Goal: Navigation & Orientation: Find specific page/section

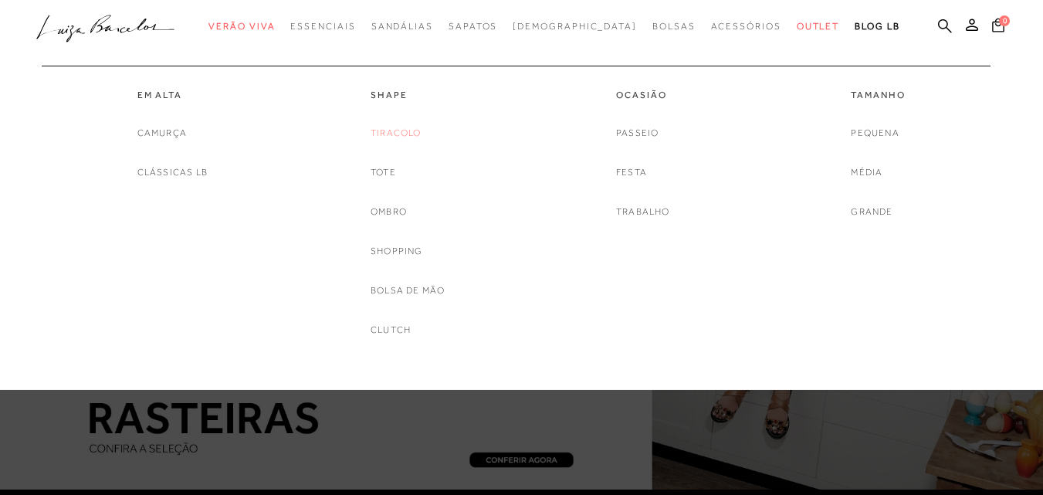
click at [390, 129] on link "Tiracolo" at bounding box center [396, 133] width 51 height 16
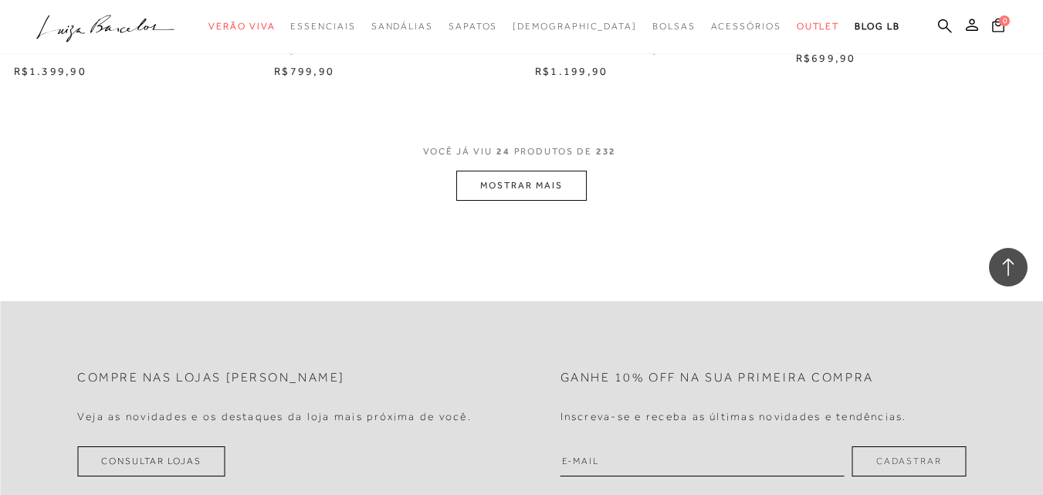
scroll to position [2934, 0]
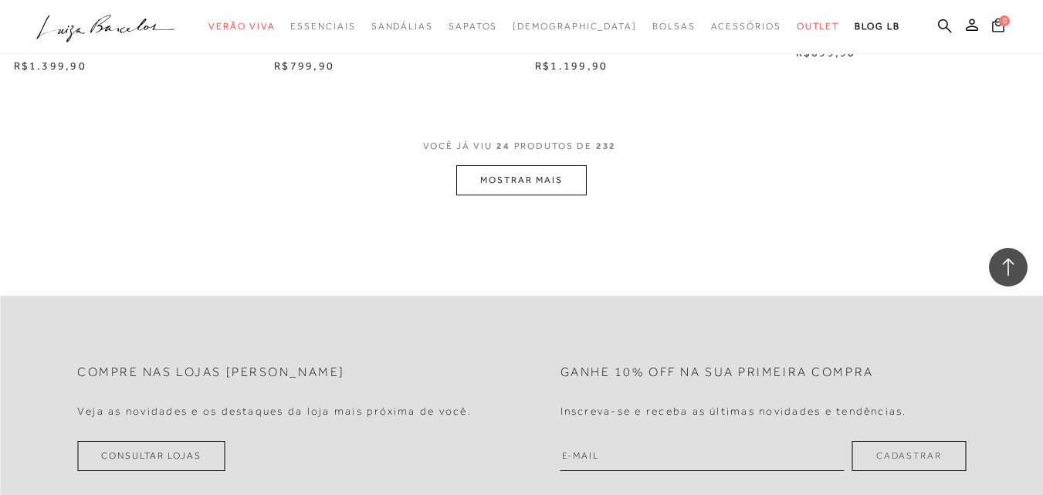
click at [564, 181] on button "MOSTRAR MAIS" at bounding box center [521, 180] width 130 height 30
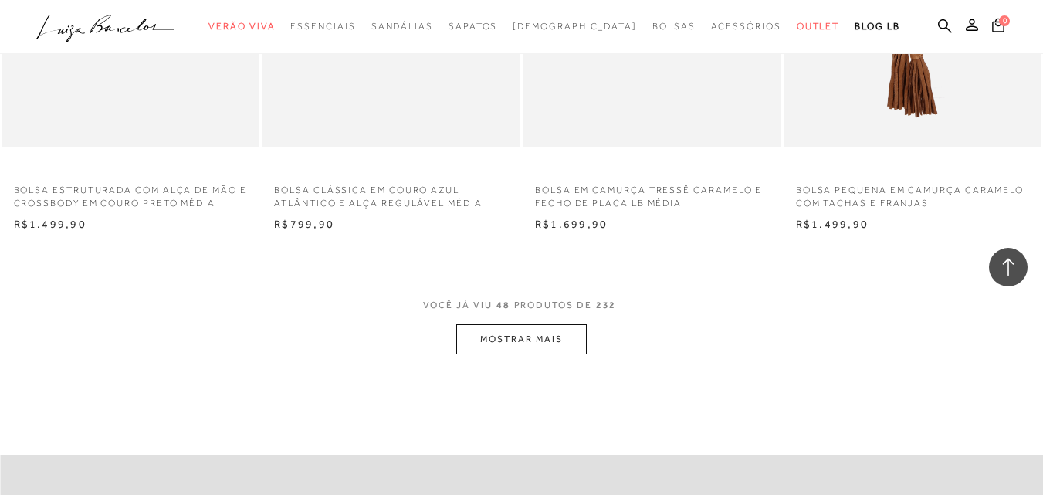
scroll to position [5714, 0]
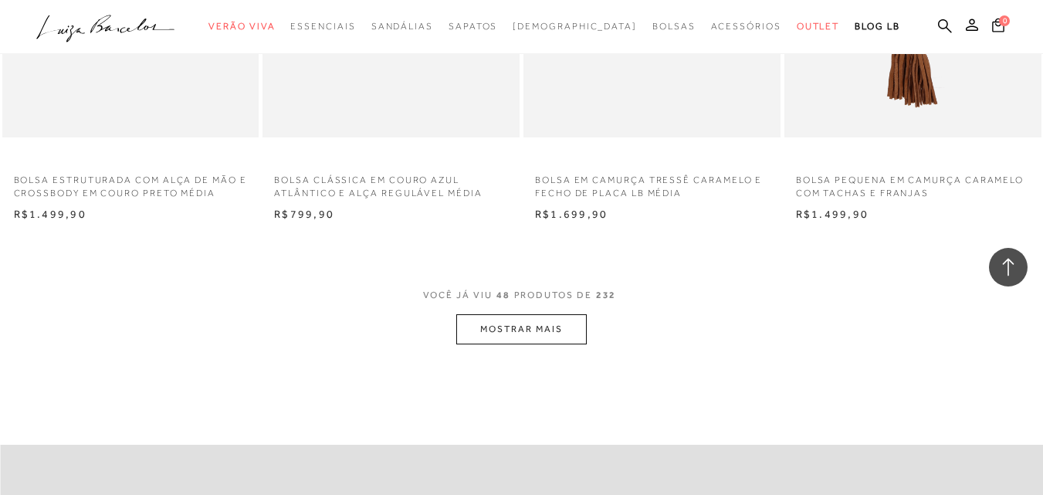
click at [528, 324] on button "MOSTRAR MAIS" at bounding box center [521, 329] width 130 height 30
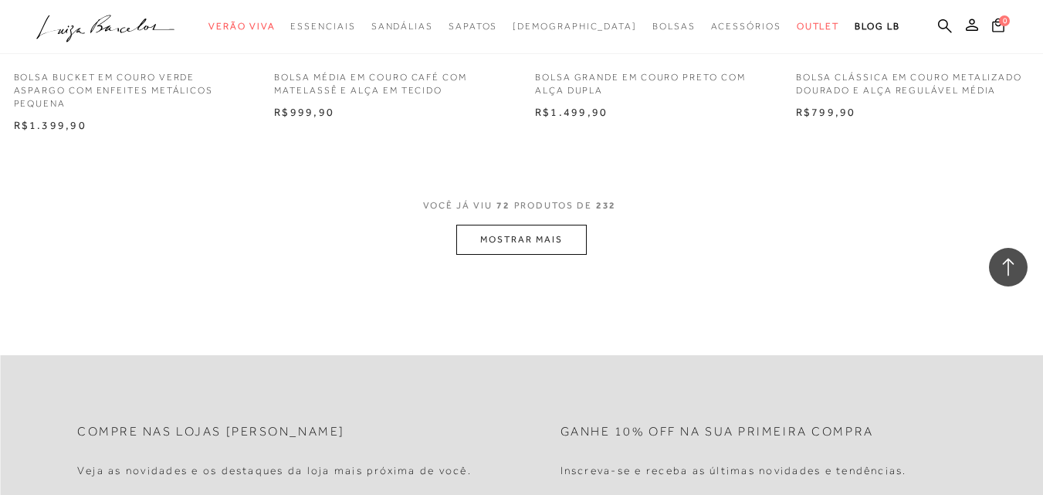
scroll to position [8803, 0]
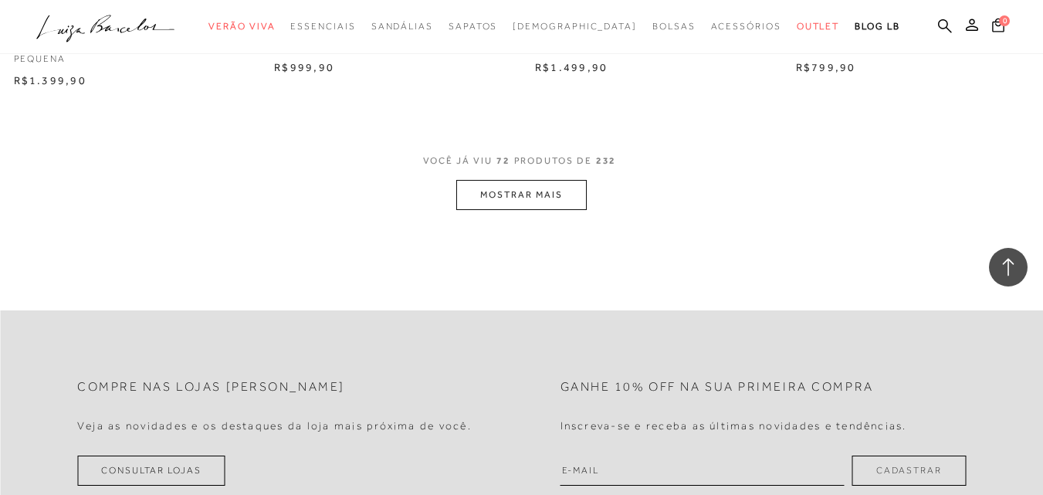
click at [542, 202] on button "MOSTRAR MAIS" at bounding box center [521, 195] width 130 height 30
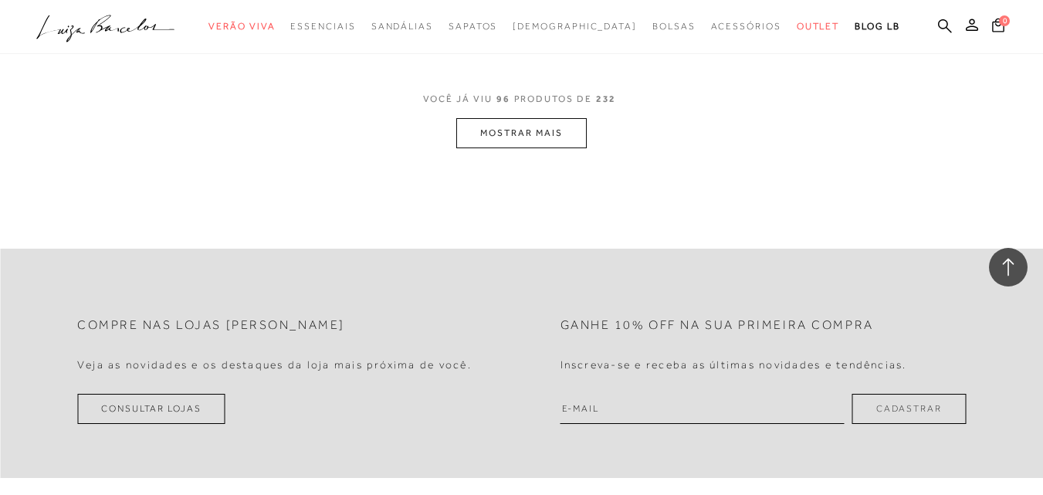
scroll to position [11891, 0]
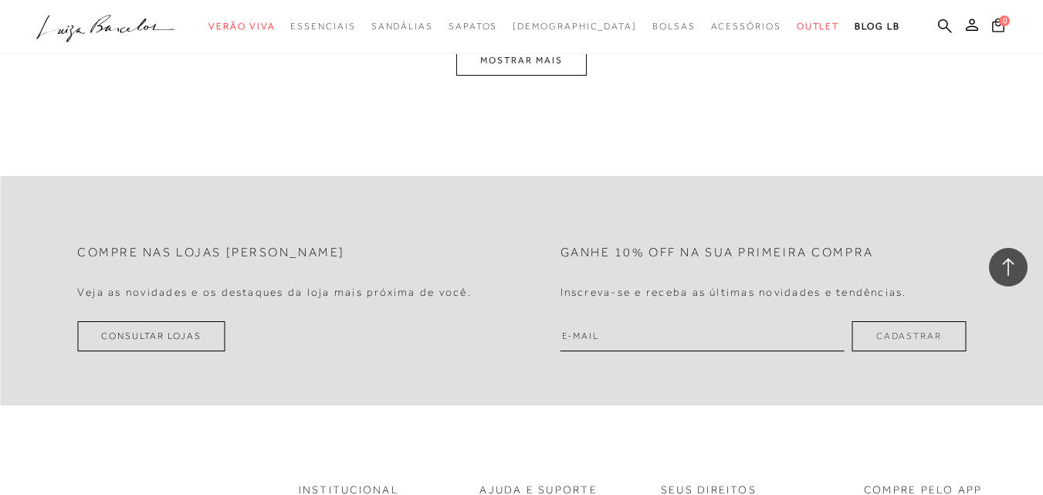
click at [535, 62] on button "MOSTRAR MAIS" at bounding box center [521, 61] width 130 height 30
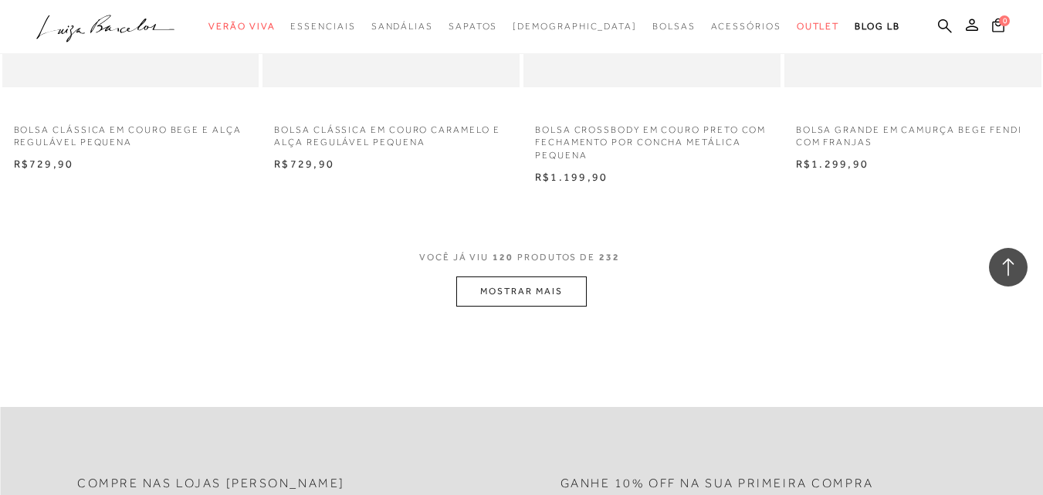
scroll to position [14627, 0]
click at [534, 282] on button "MOSTRAR MAIS" at bounding box center [521, 292] width 130 height 30
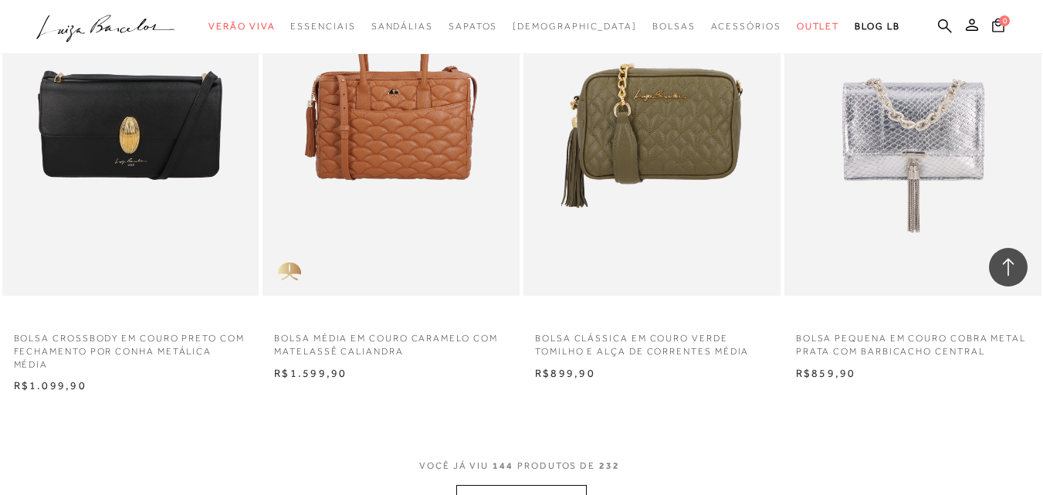
scroll to position [17638, 0]
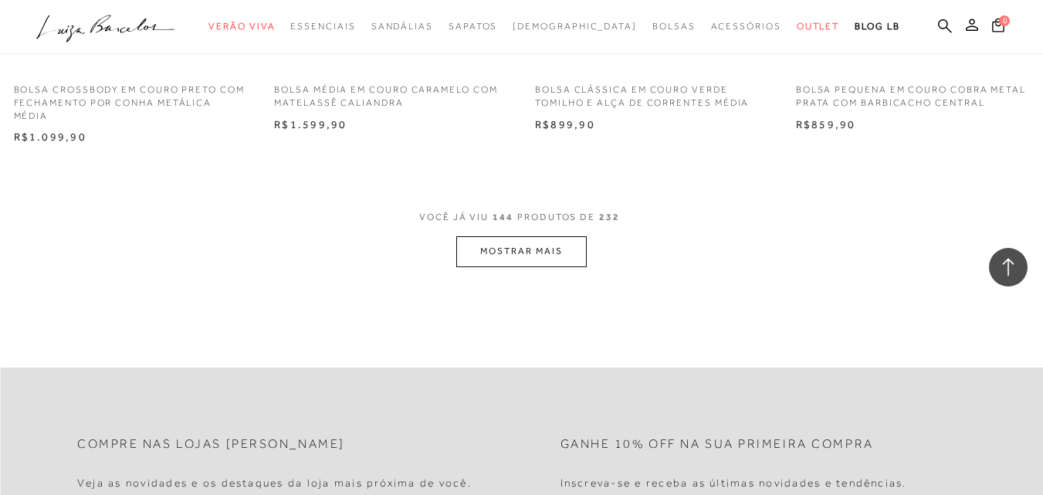
click at [548, 241] on button "MOSTRAR MAIS" at bounding box center [521, 251] width 130 height 30
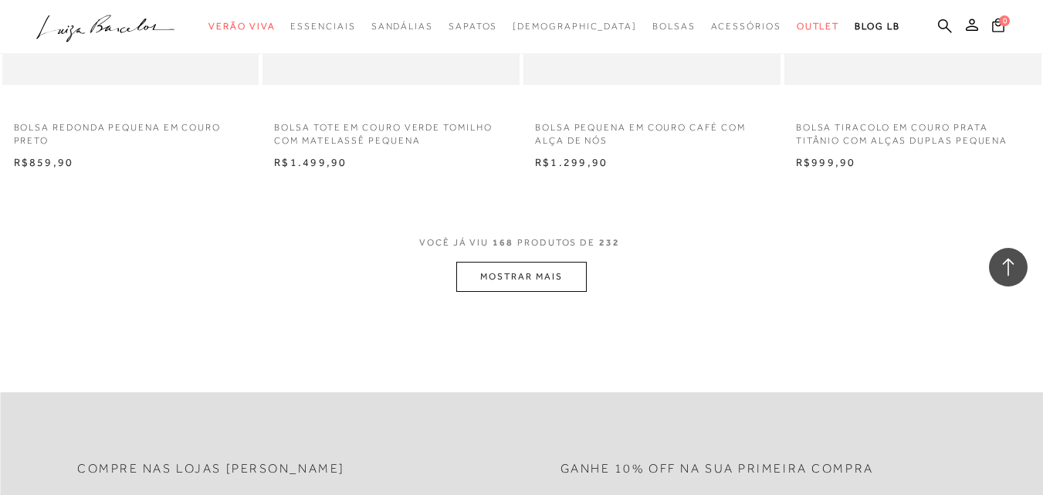
scroll to position [20573, 0]
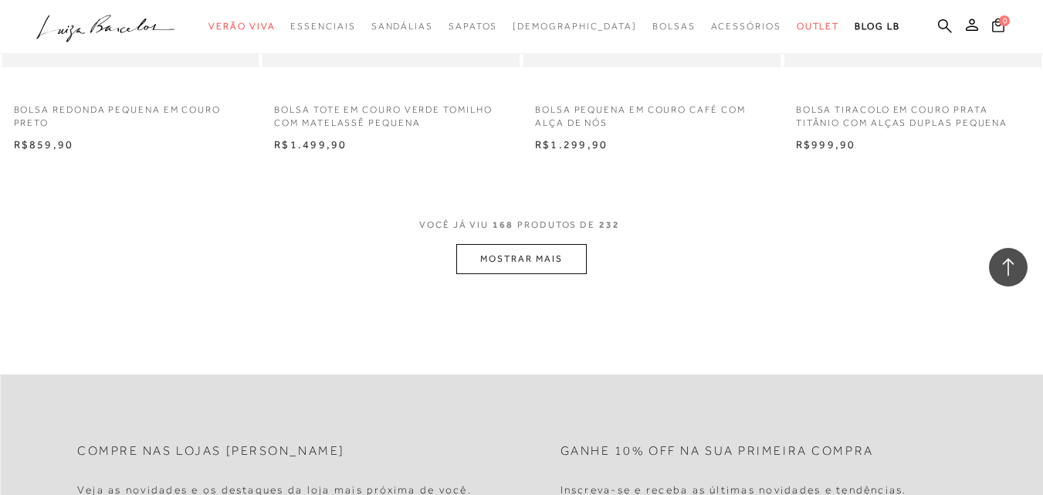
click at [475, 266] on button "MOSTRAR MAIS" at bounding box center [521, 259] width 130 height 30
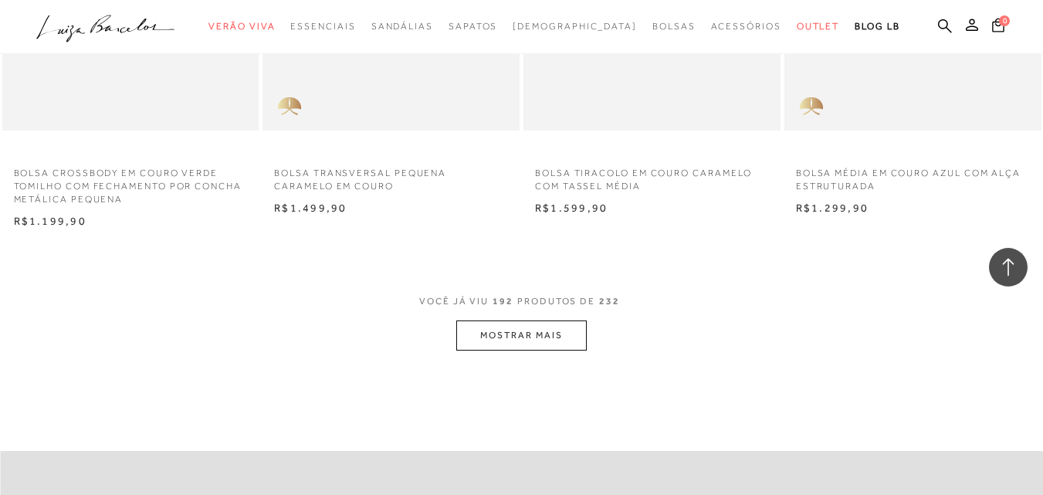
scroll to position [23584, 0]
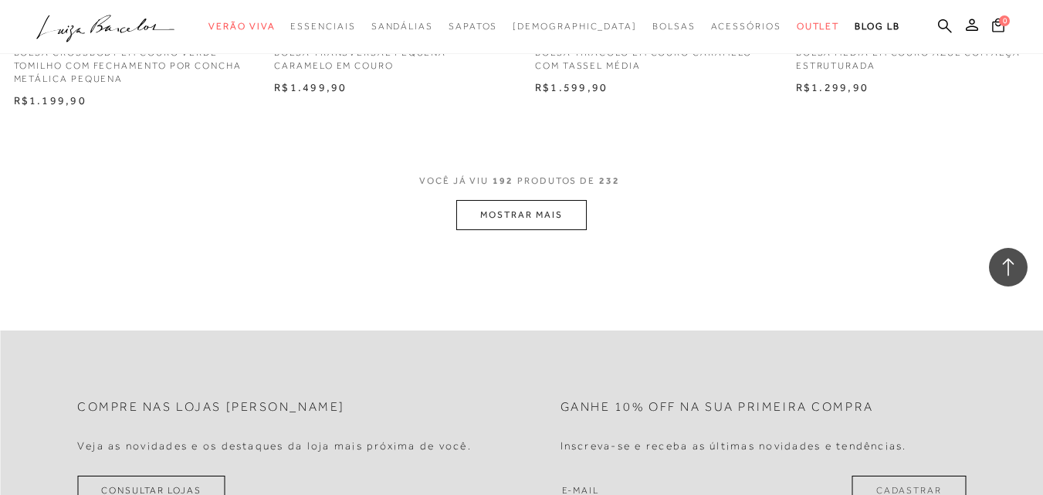
click at [578, 215] on button "MOSTRAR MAIS" at bounding box center [521, 215] width 130 height 30
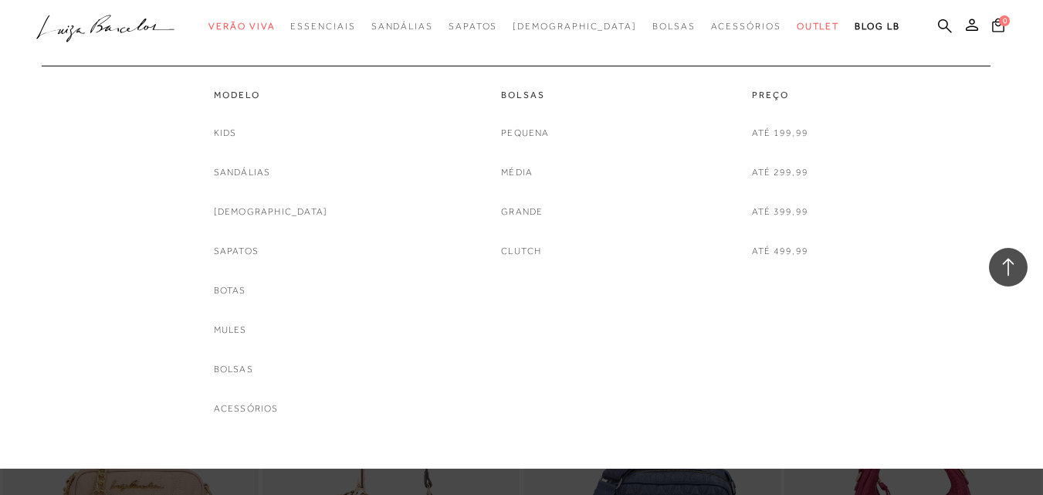
scroll to position [25900, 0]
click at [517, 175] on link "Média" at bounding box center [517, 172] width 32 height 16
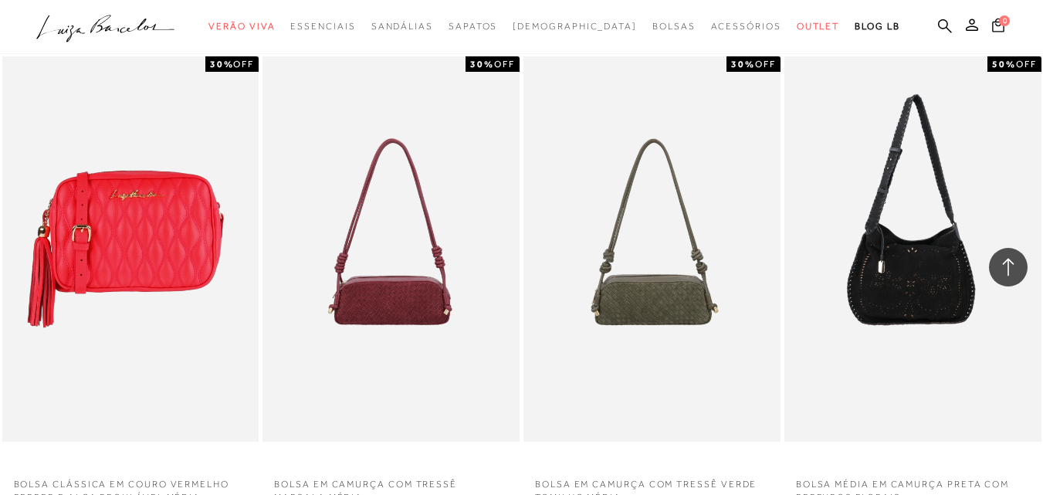
scroll to position [1622, 0]
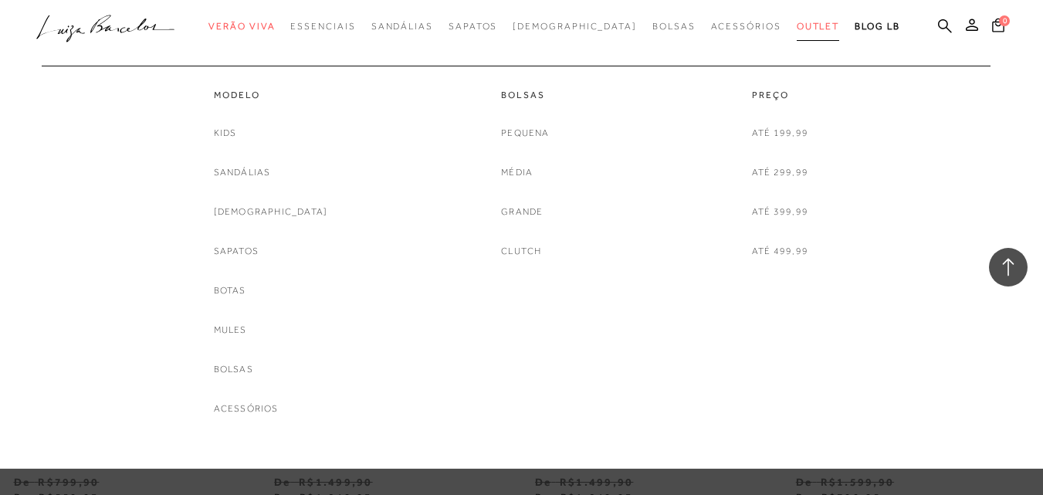
click at [797, 25] on span "Outlet" at bounding box center [818, 26] width 43 height 11
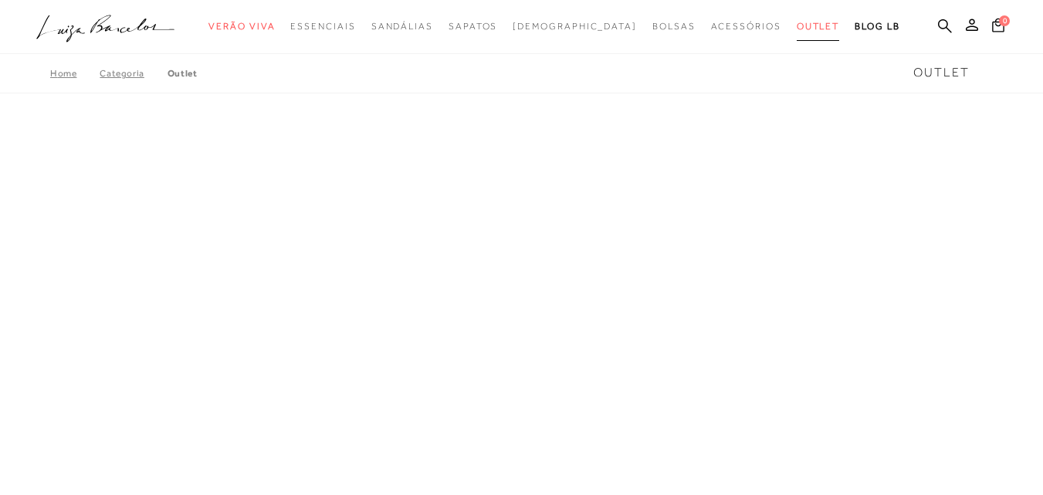
click at [797, 25] on span "Outlet" at bounding box center [818, 26] width 43 height 11
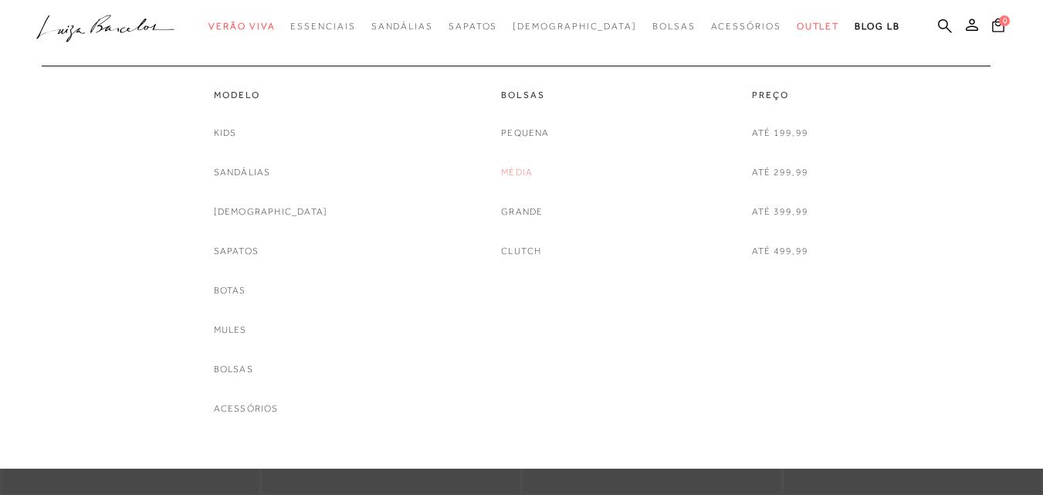
click at [521, 170] on link "Média" at bounding box center [517, 172] width 32 height 16
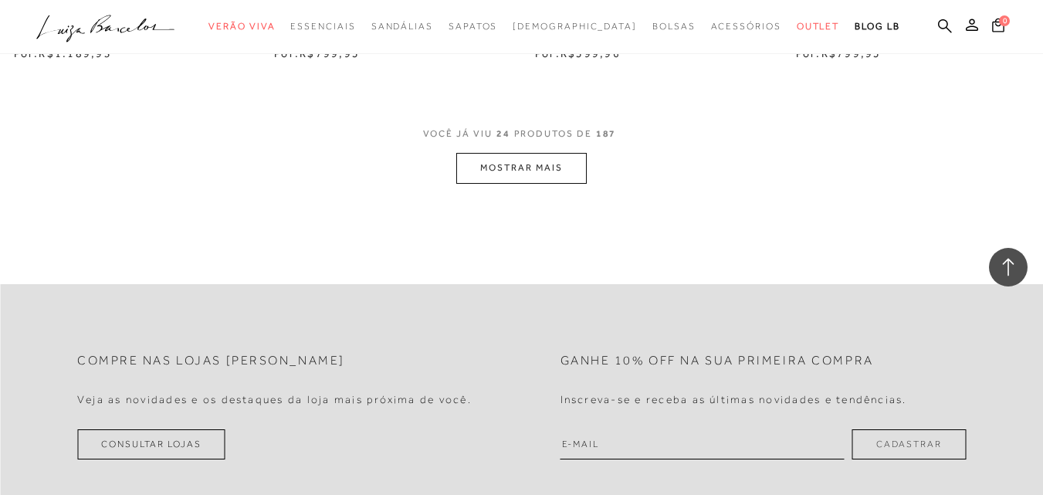
scroll to position [3089, 0]
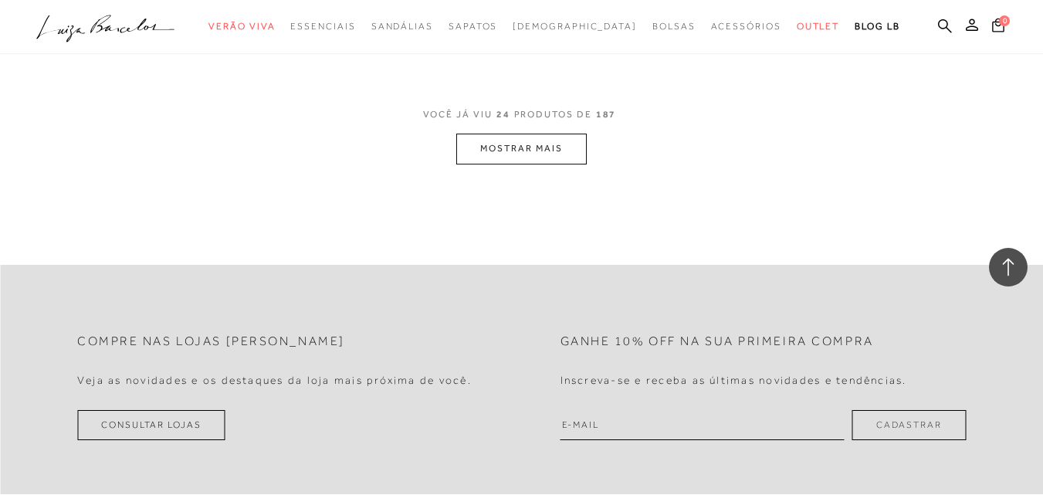
click at [534, 136] on button "MOSTRAR MAIS" at bounding box center [521, 149] width 130 height 30
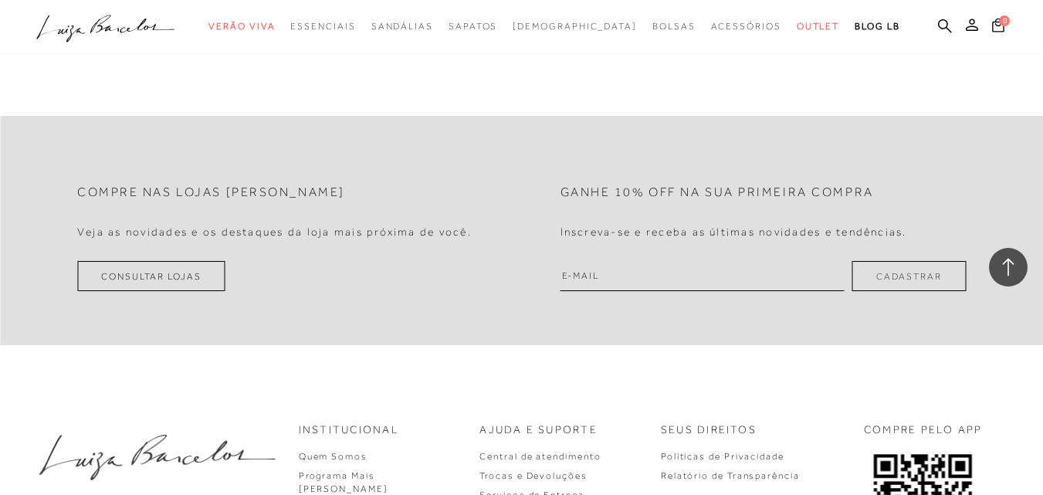
scroll to position [6254, 0]
